Goal: Find specific page/section: Find specific page/section

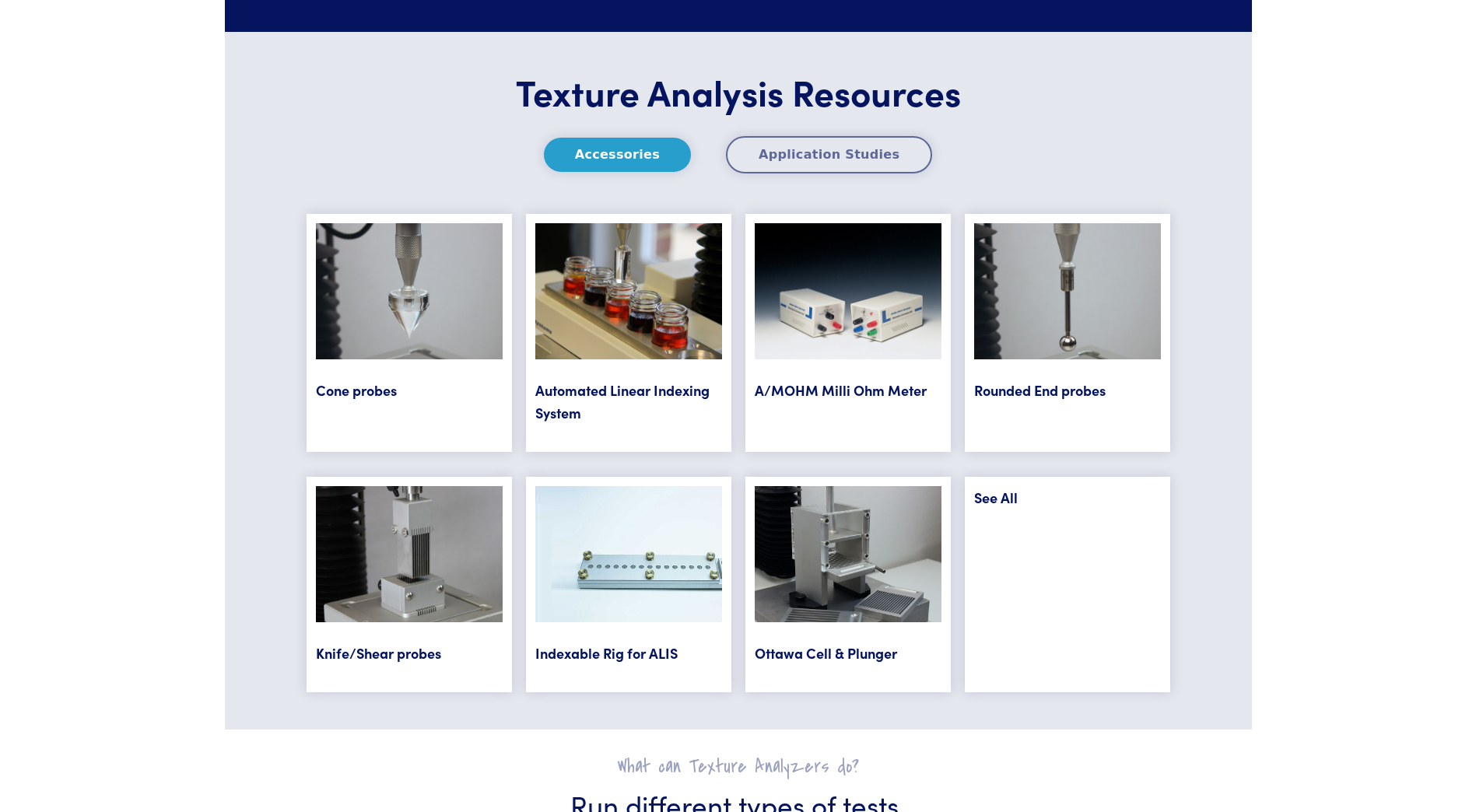
scroll to position [6222, 0]
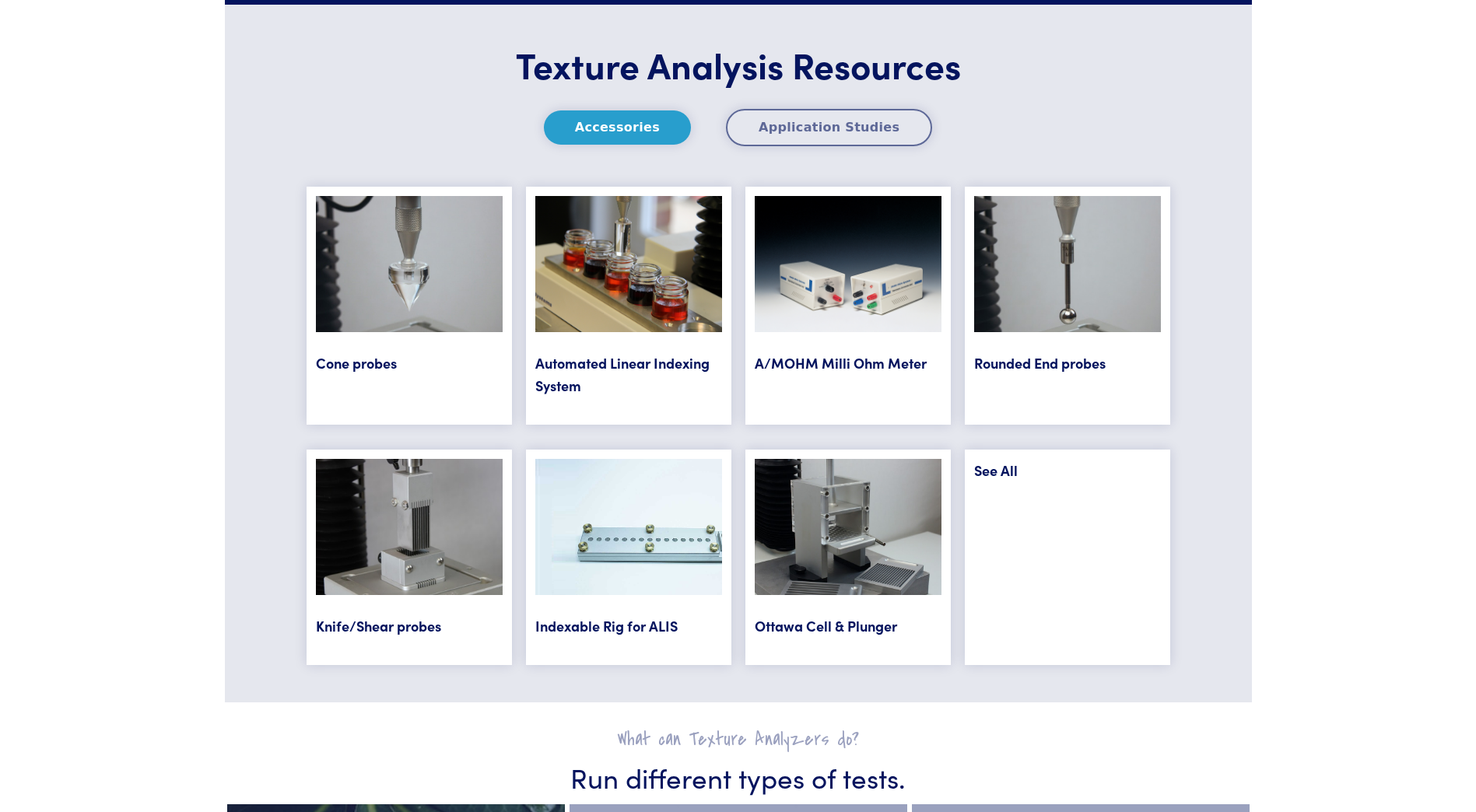
click at [1047, 366] on link "Rounded End probes" at bounding box center [1040, 363] width 132 height 20
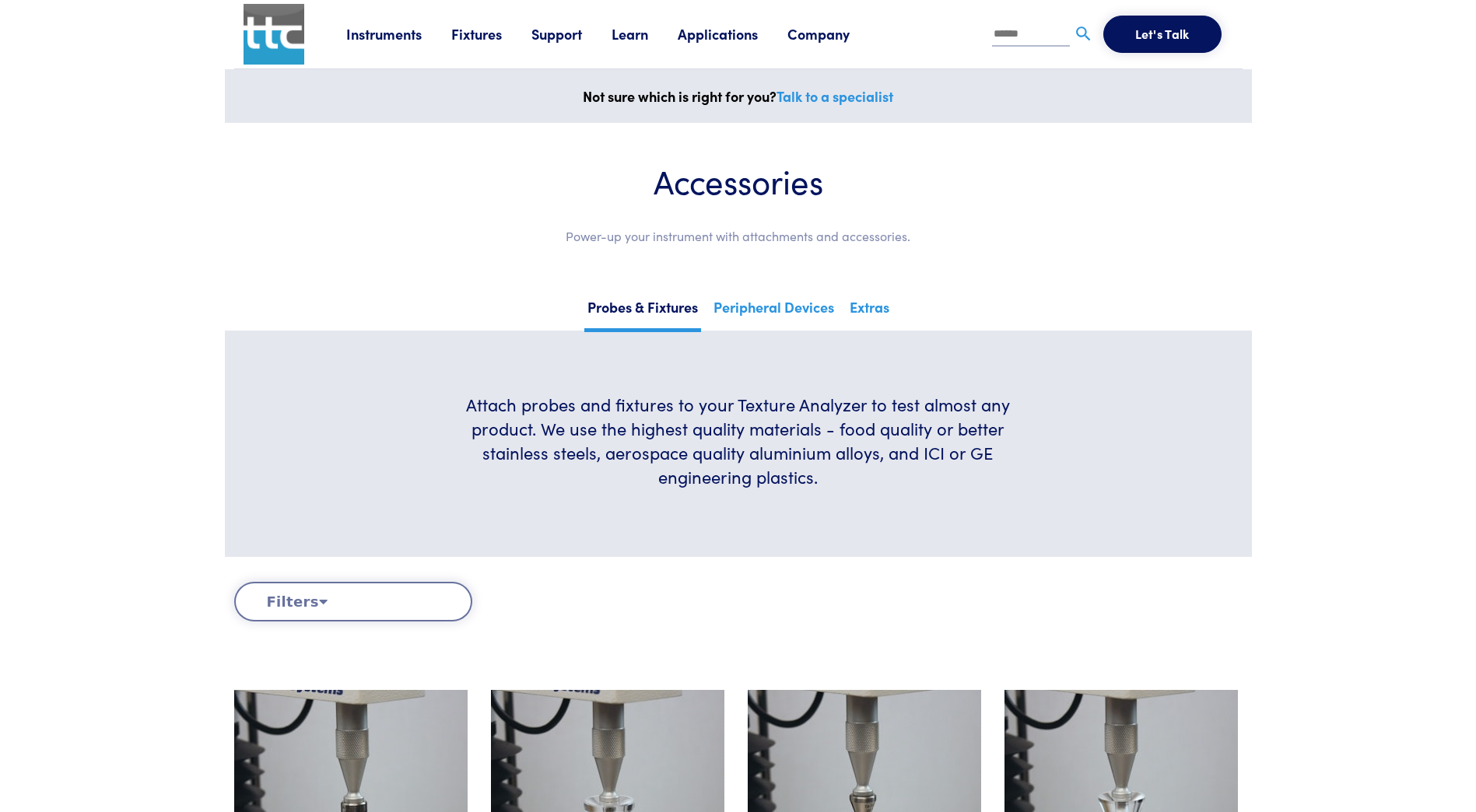
click at [284, 599] on button "Filters" at bounding box center [353, 602] width 238 height 40
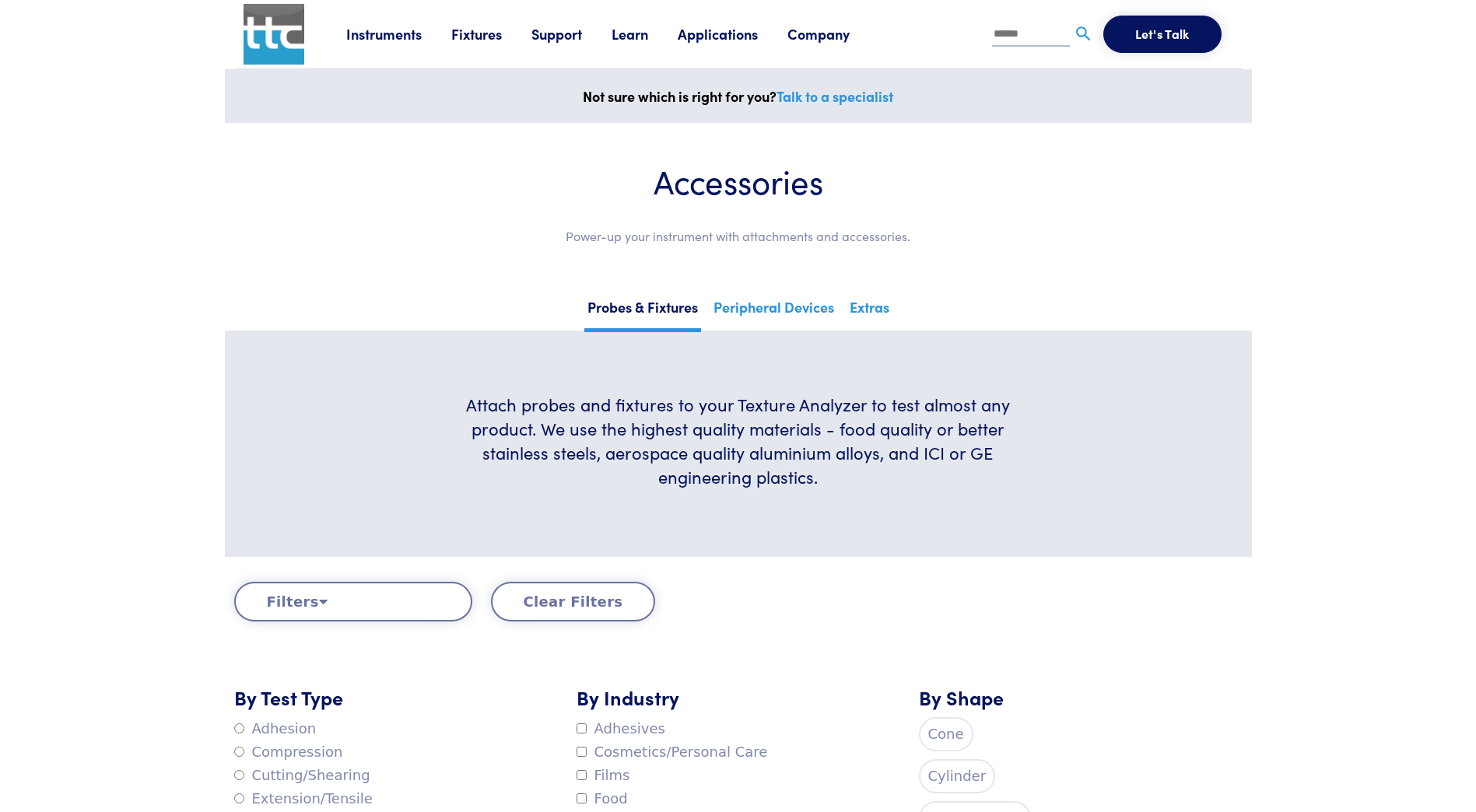
click at [485, 42] on link "Fixtures" at bounding box center [491, 34] width 80 height 20
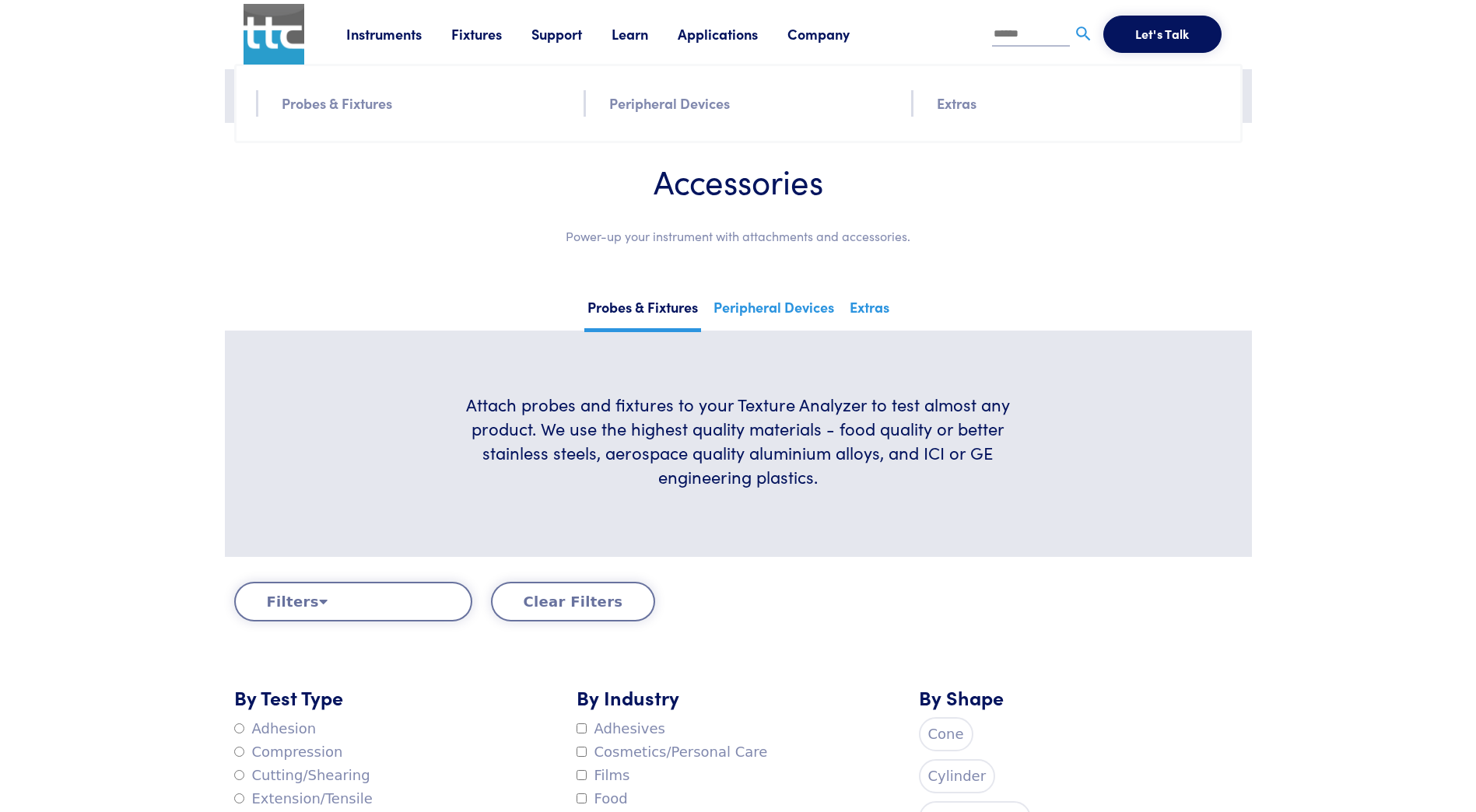
click at [402, 49] on div "Instruments Texture Analyzers Measure any physical product characteristic. TA.X…" at bounding box center [790, 34] width 887 height 68
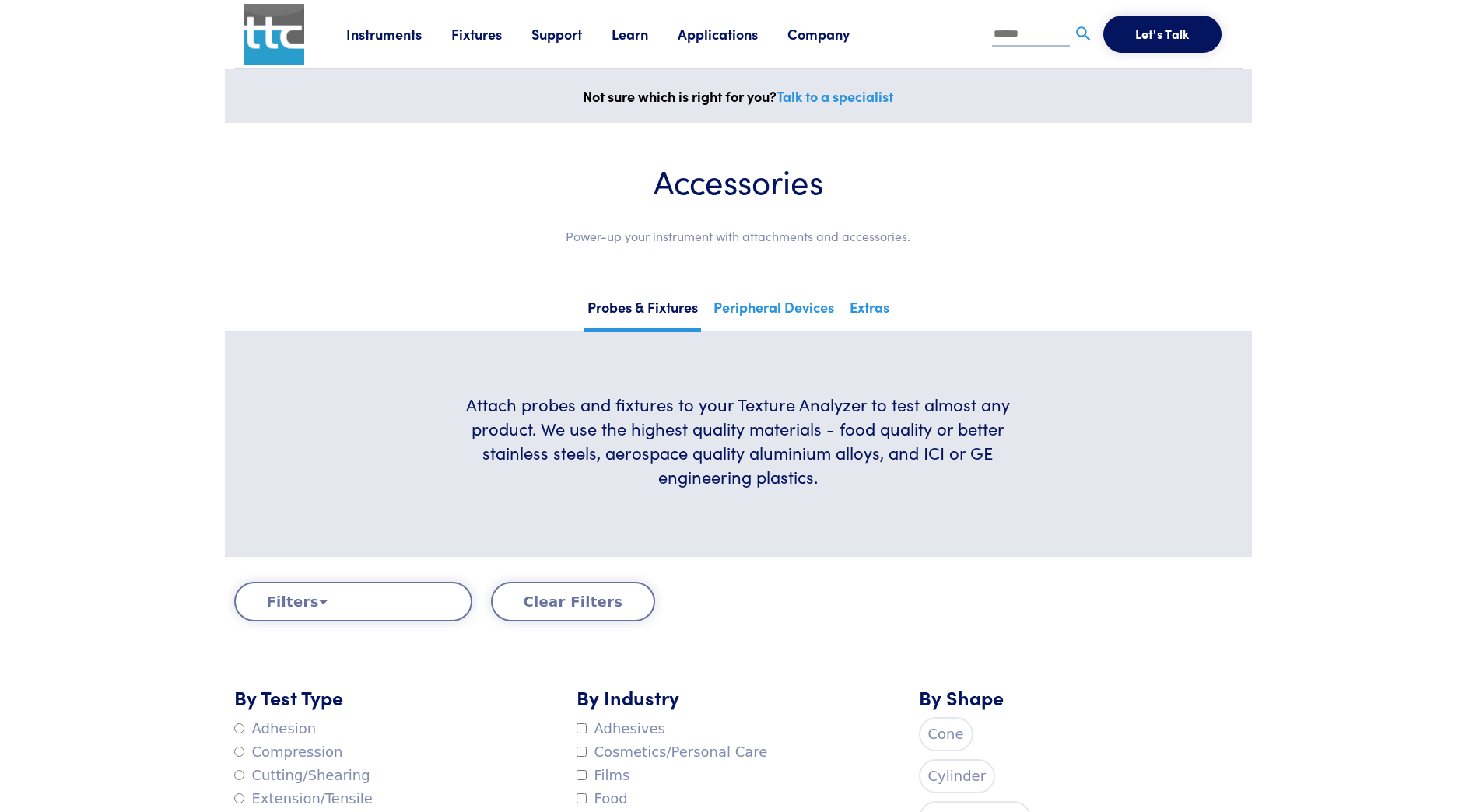
click at [400, 38] on link "Instruments" at bounding box center [399, 34] width 105 height 20
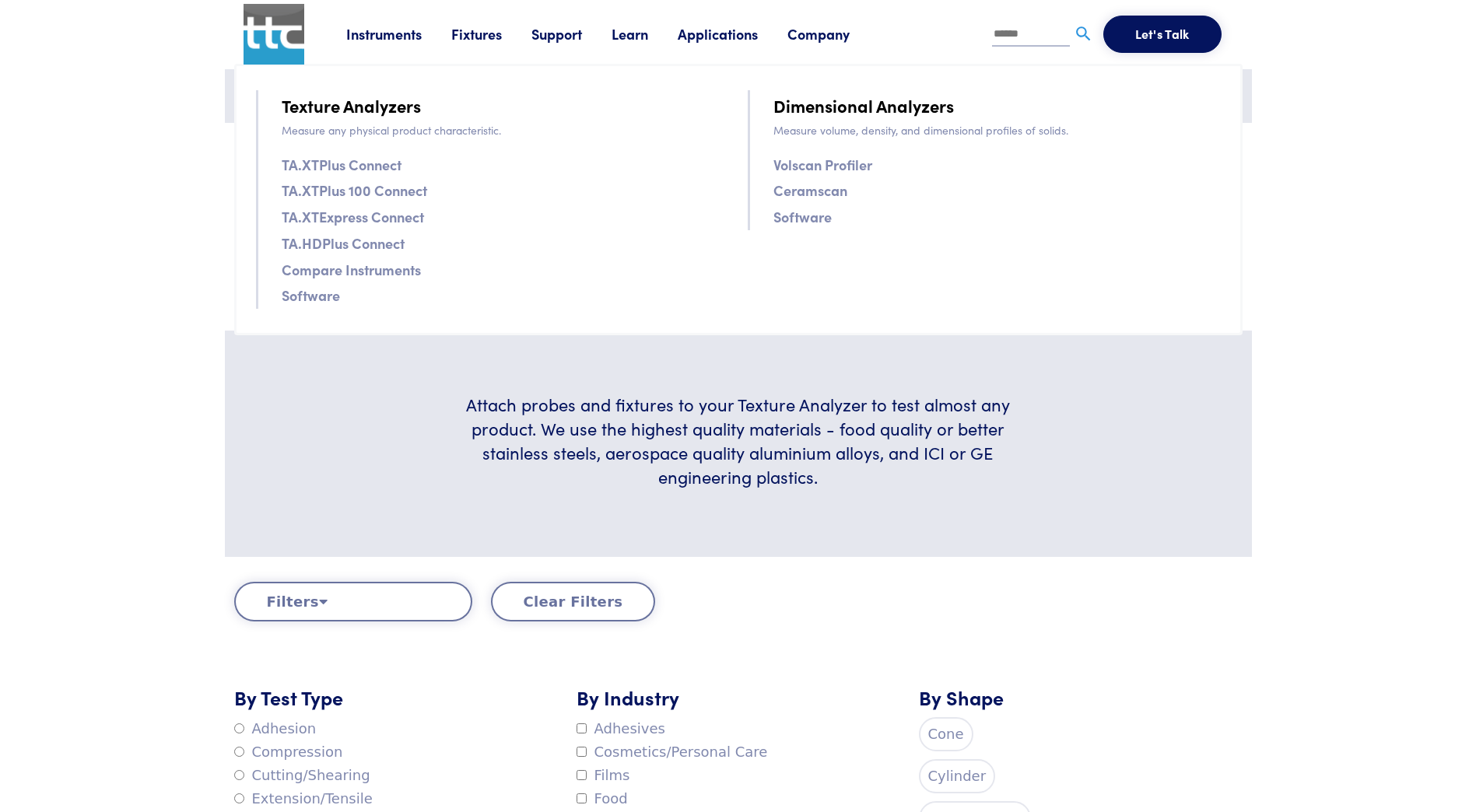
click at [460, 41] on link "Fixtures" at bounding box center [491, 34] width 80 height 20
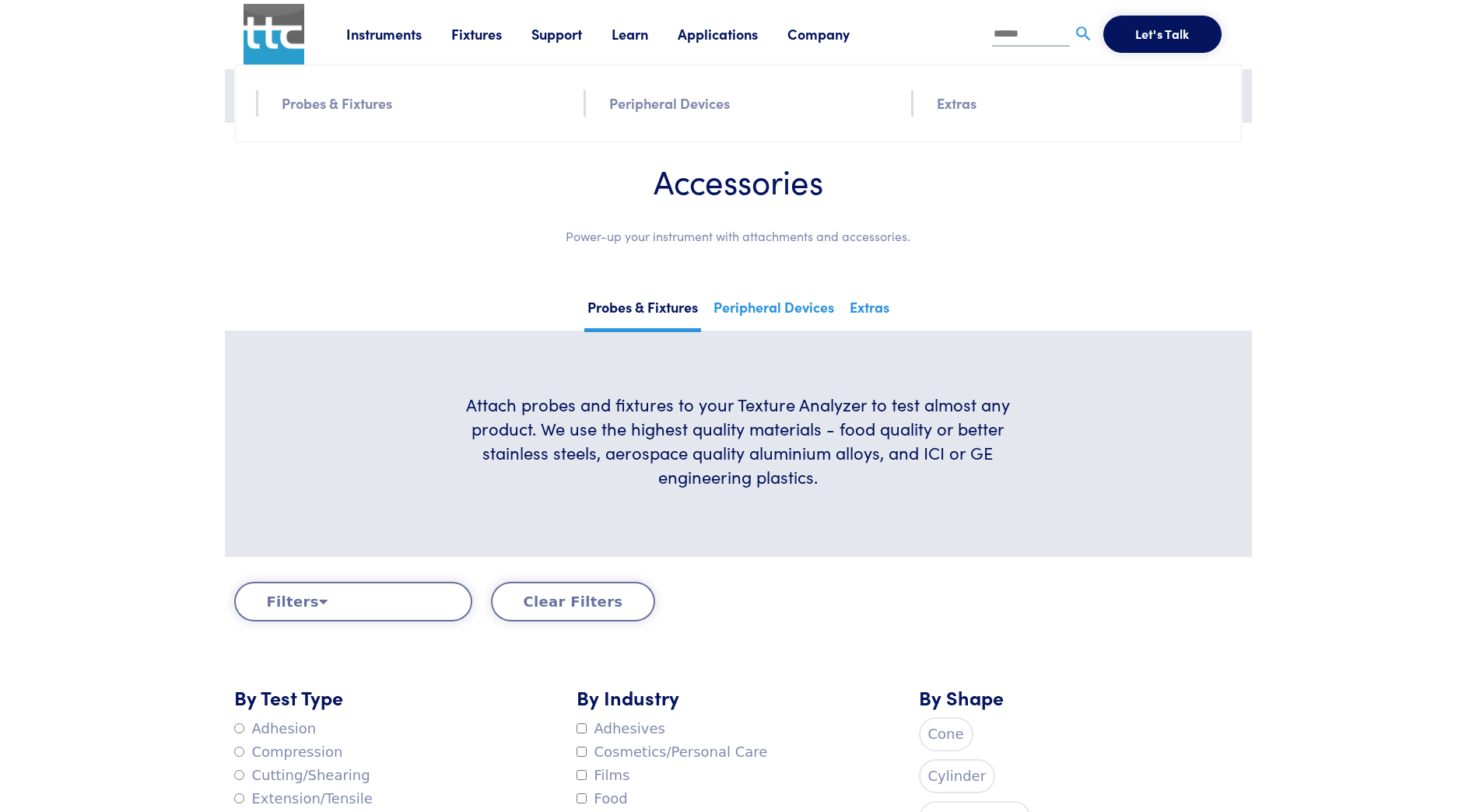
click at [334, 100] on link "Probes & Fixtures" at bounding box center [336, 103] width 110 height 23
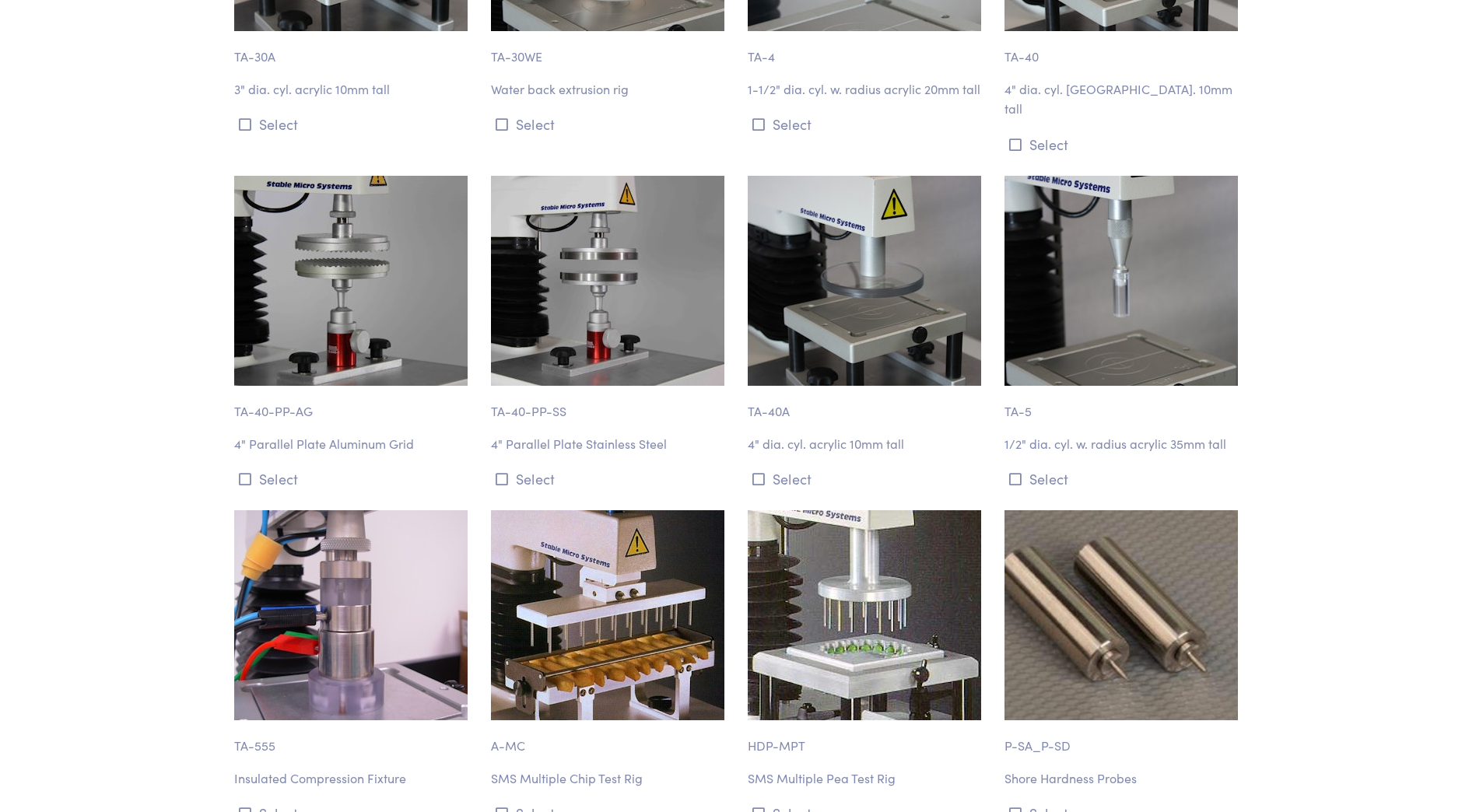
scroll to position [2567, 0]
